Goal: Information Seeking & Learning: Learn about a topic

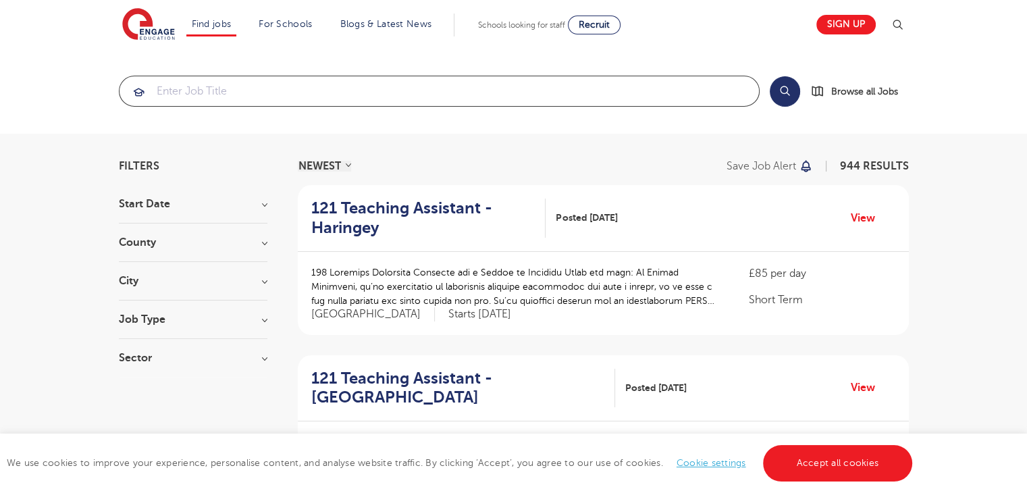
click at [268, 82] on input "search" at bounding box center [439, 91] width 639 height 30
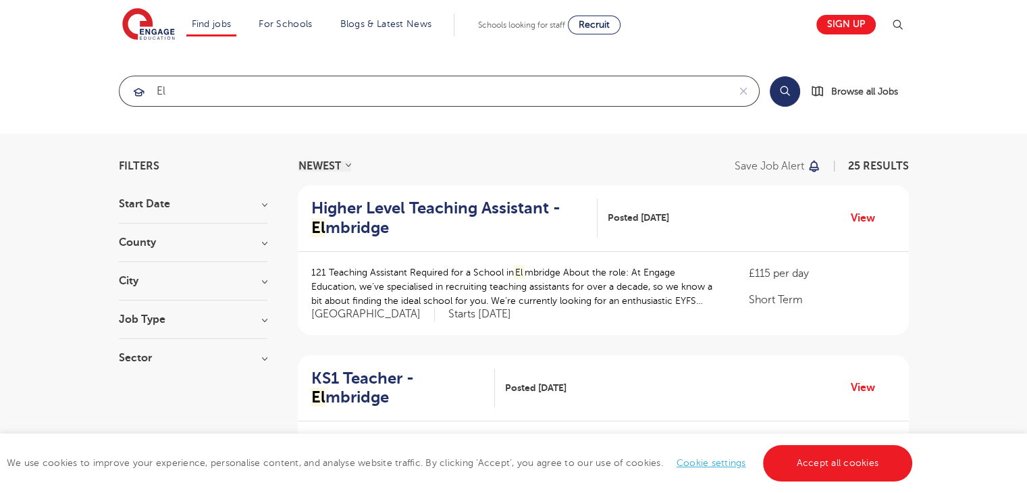
type input "e"
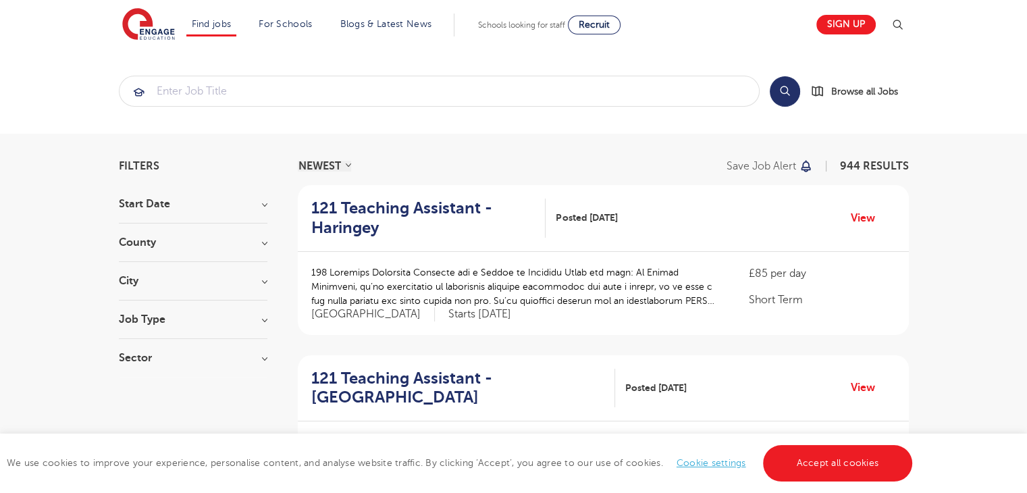
click at [144, 237] on h3 "County" at bounding box center [193, 242] width 149 height 11
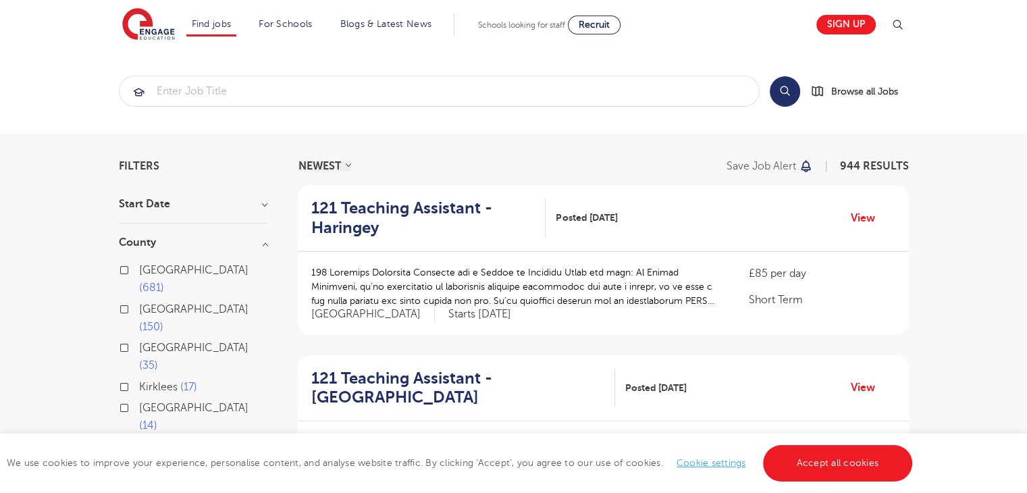
click at [145, 268] on input "London 681" at bounding box center [143, 268] width 9 height 9
checkbox input "true"
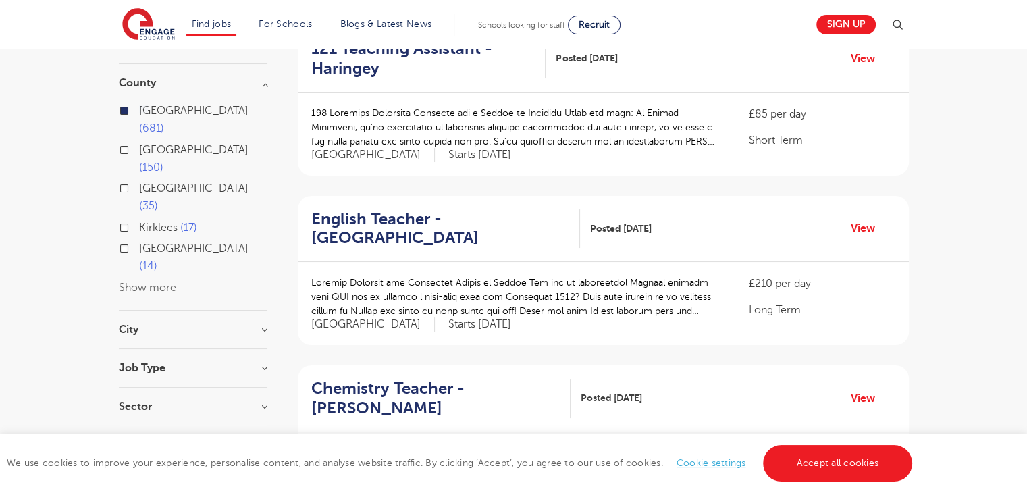
scroll to position [181, 0]
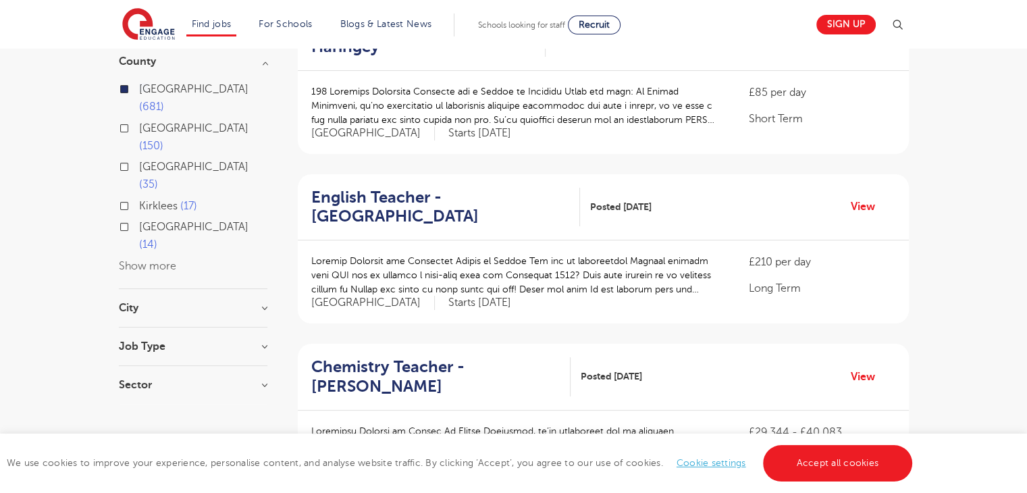
click at [134, 303] on h3 "City" at bounding box center [193, 308] width 149 height 11
click at [124, 435] on button "Show more" at bounding box center [147, 441] width 57 height 12
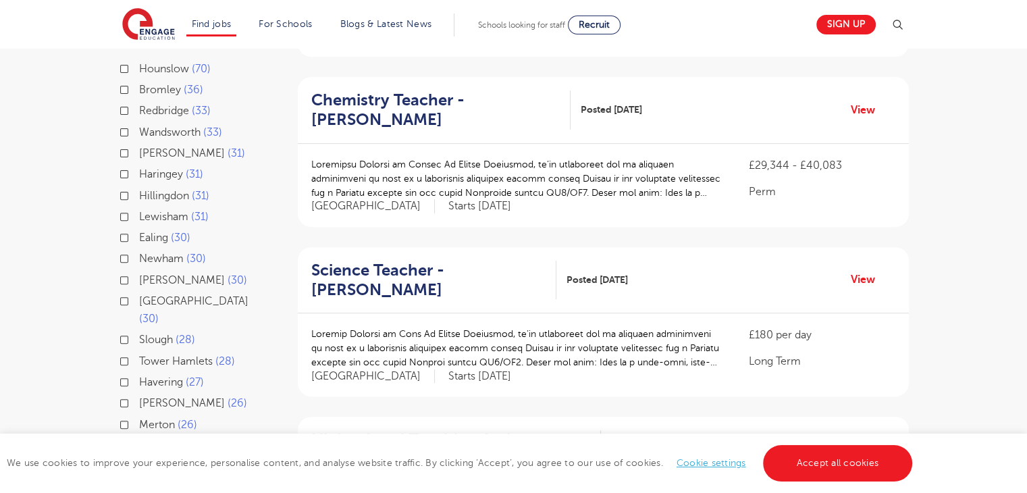
scroll to position [458, 0]
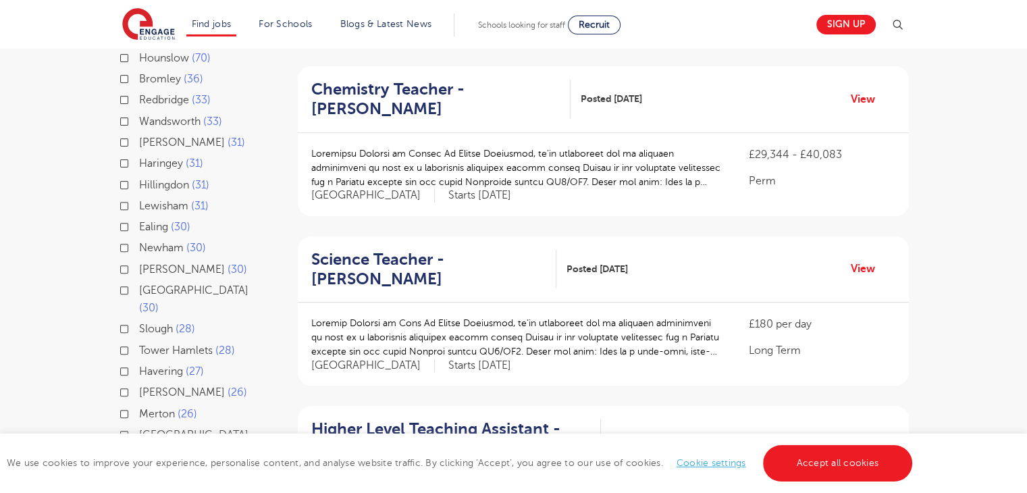
click at [139, 155] on label "Haringey 31" at bounding box center [171, 164] width 64 height 18
click at [139, 157] on input "Haringey 31" at bounding box center [143, 161] width 9 height 9
checkbox input "true"
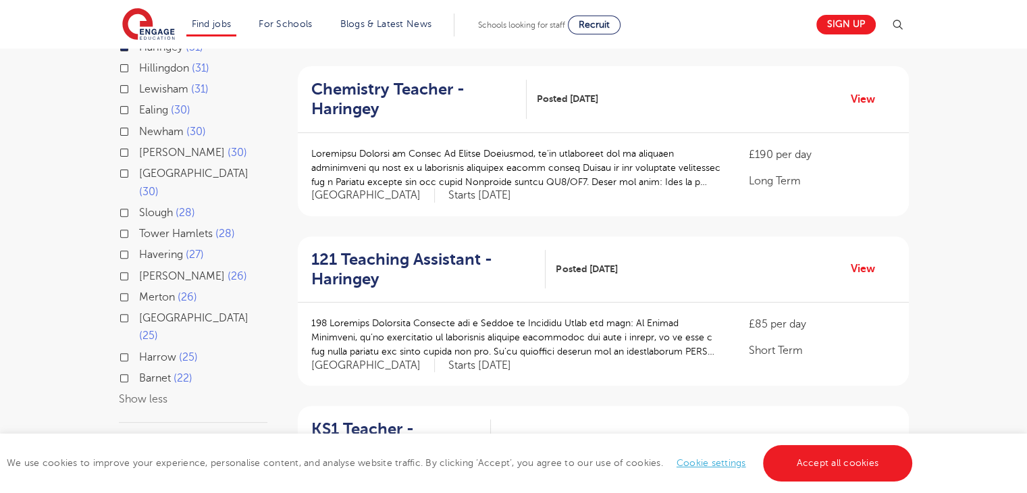
scroll to position [395, 0]
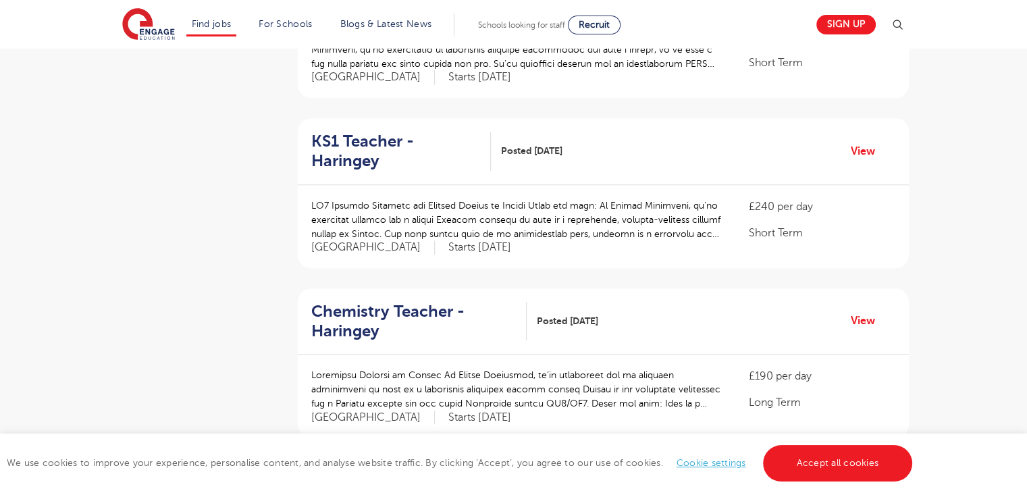
scroll to position [1274, 0]
